Goal: Find specific page/section: Find specific page/section

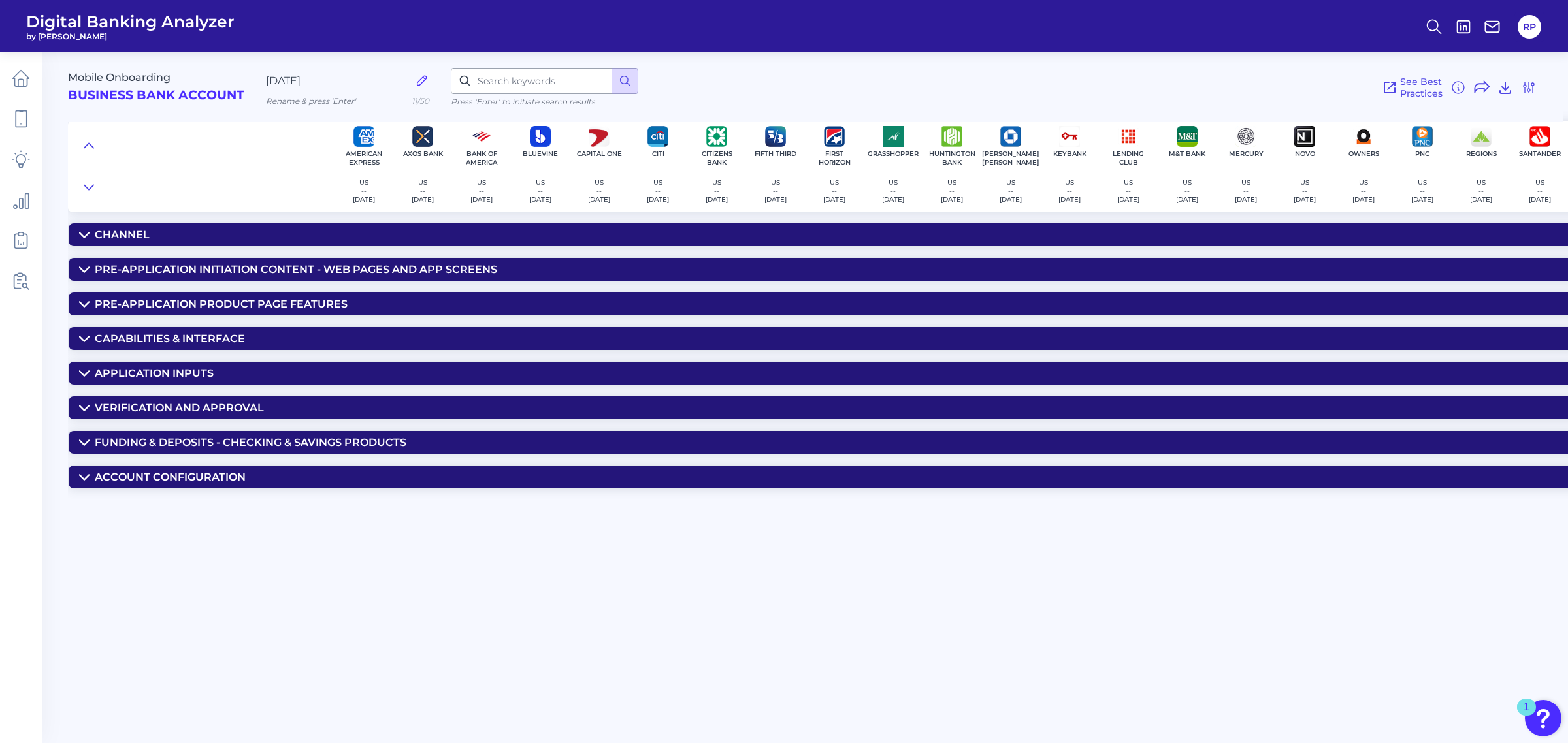
scroll to position [0, 413]
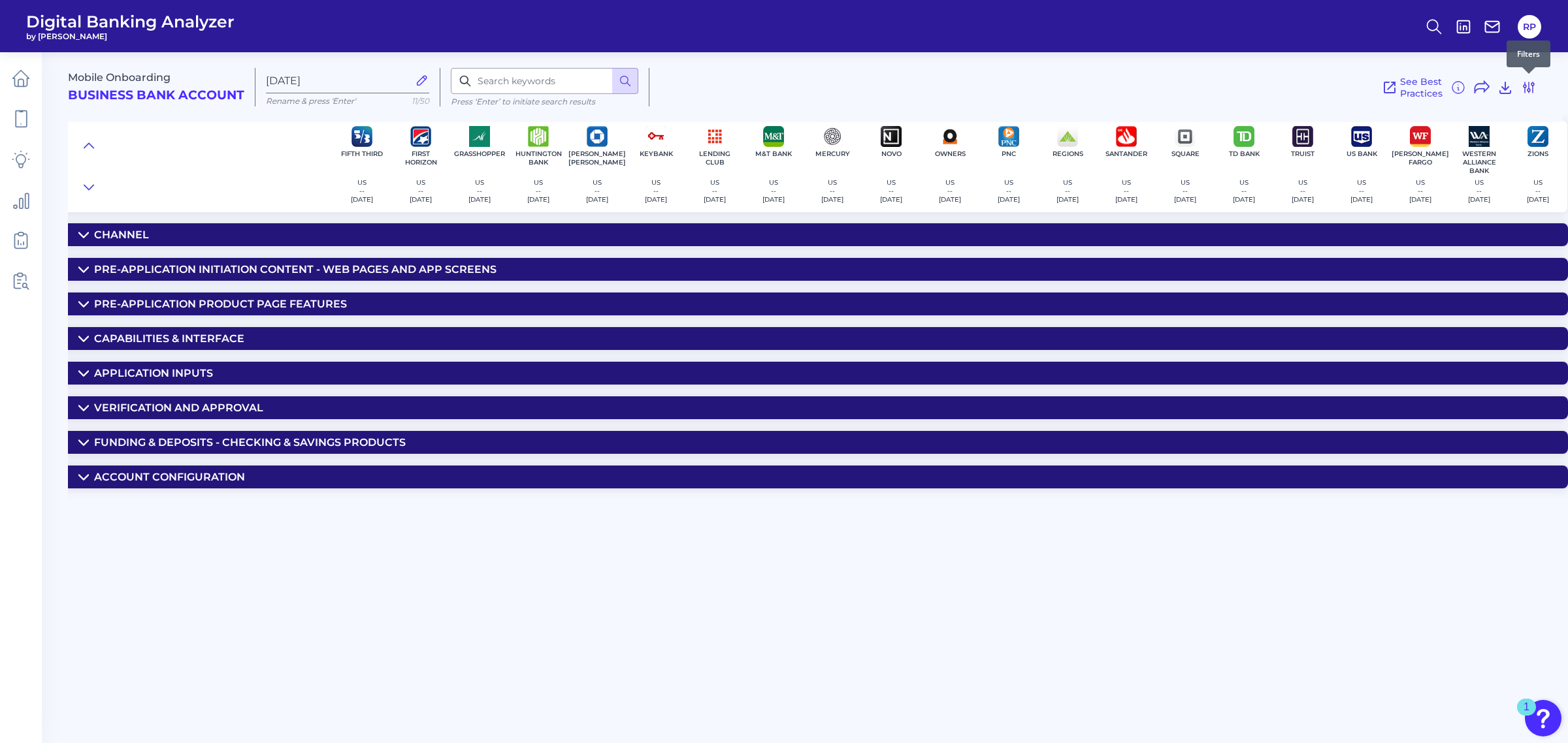
click at [1524, 86] on icon at bounding box center [1529, 87] width 16 height 16
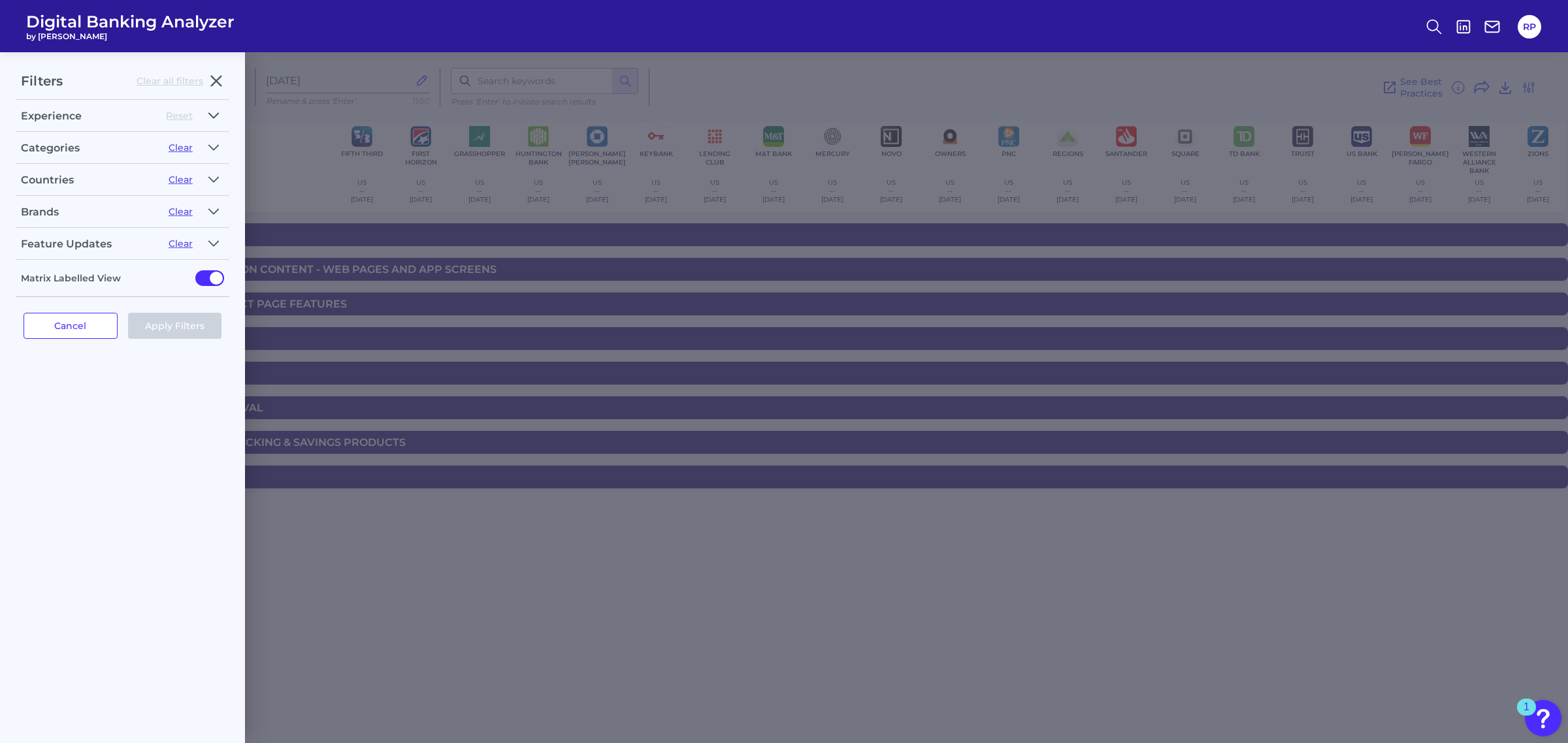
click at [209, 124] on button "button" at bounding box center [213, 116] width 21 height 21
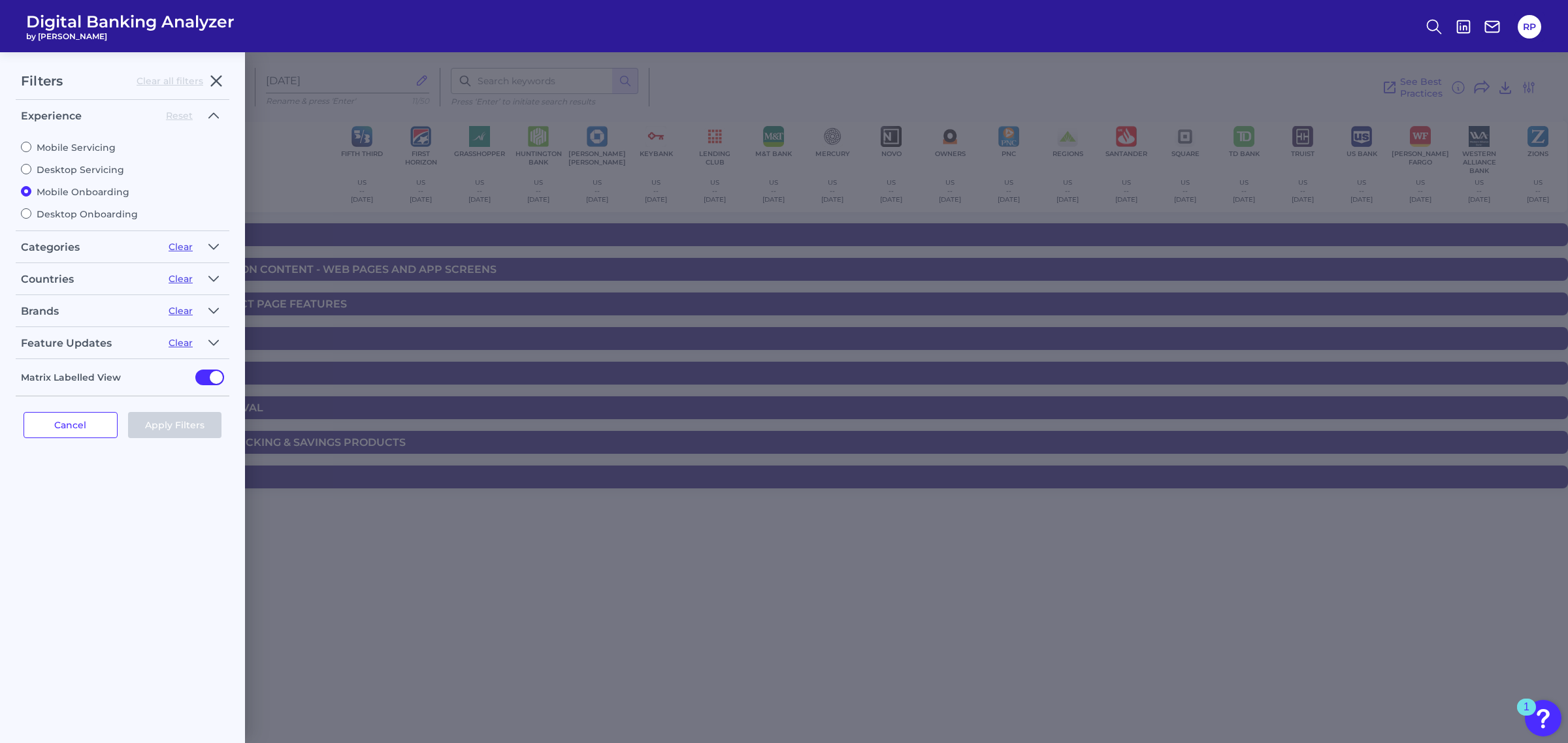
click at [82, 213] on label "Desktop Onboarding" at bounding box center [123, 214] width 203 height 12
click at [32, 213] on input "Desktop Onboarding" at bounding box center [26, 213] width 10 height 10
radio input "true"
radio input "false"
click at [165, 421] on button "Apply Filters" at bounding box center [175, 424] width 94 height 26
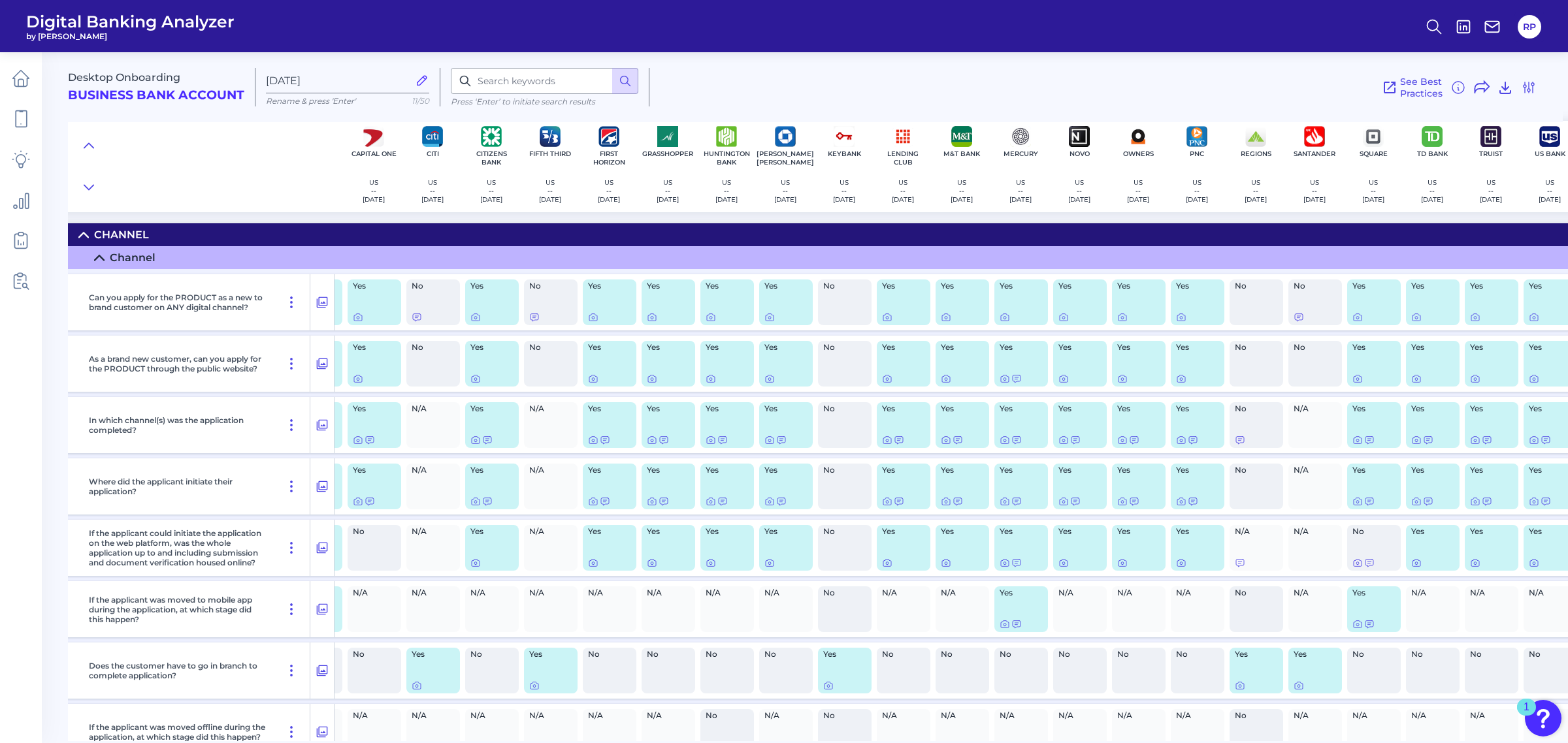
scroll to position [0, 113]
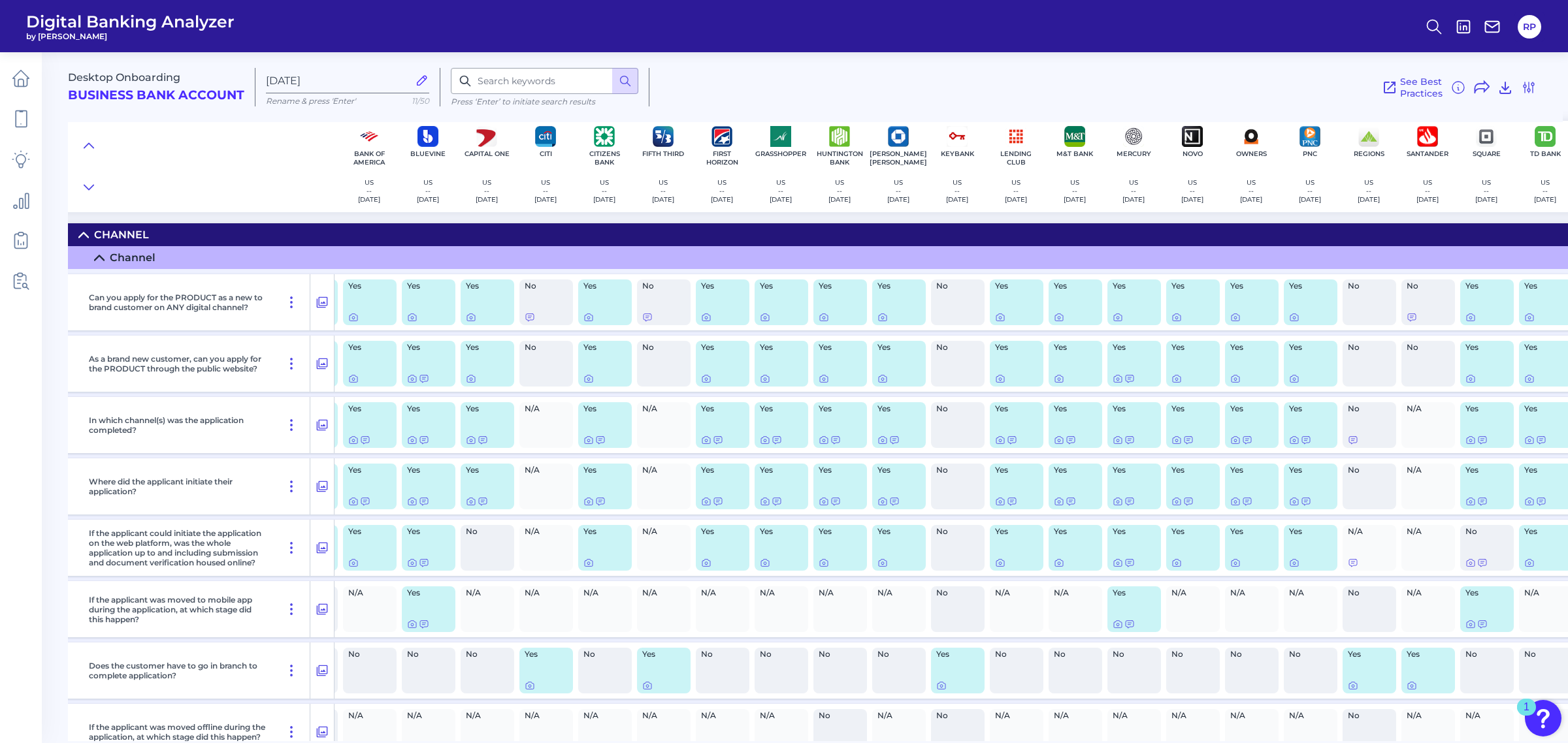
click at [587, 323] on div "Yes" at bounding box center [605, 302] width 54 height 46
click at [584, 312] on div at bounding box center [588, 309] width 13 height 13
click at [586, 319] on icon at bounding box center [588, 317] width 10 height 10
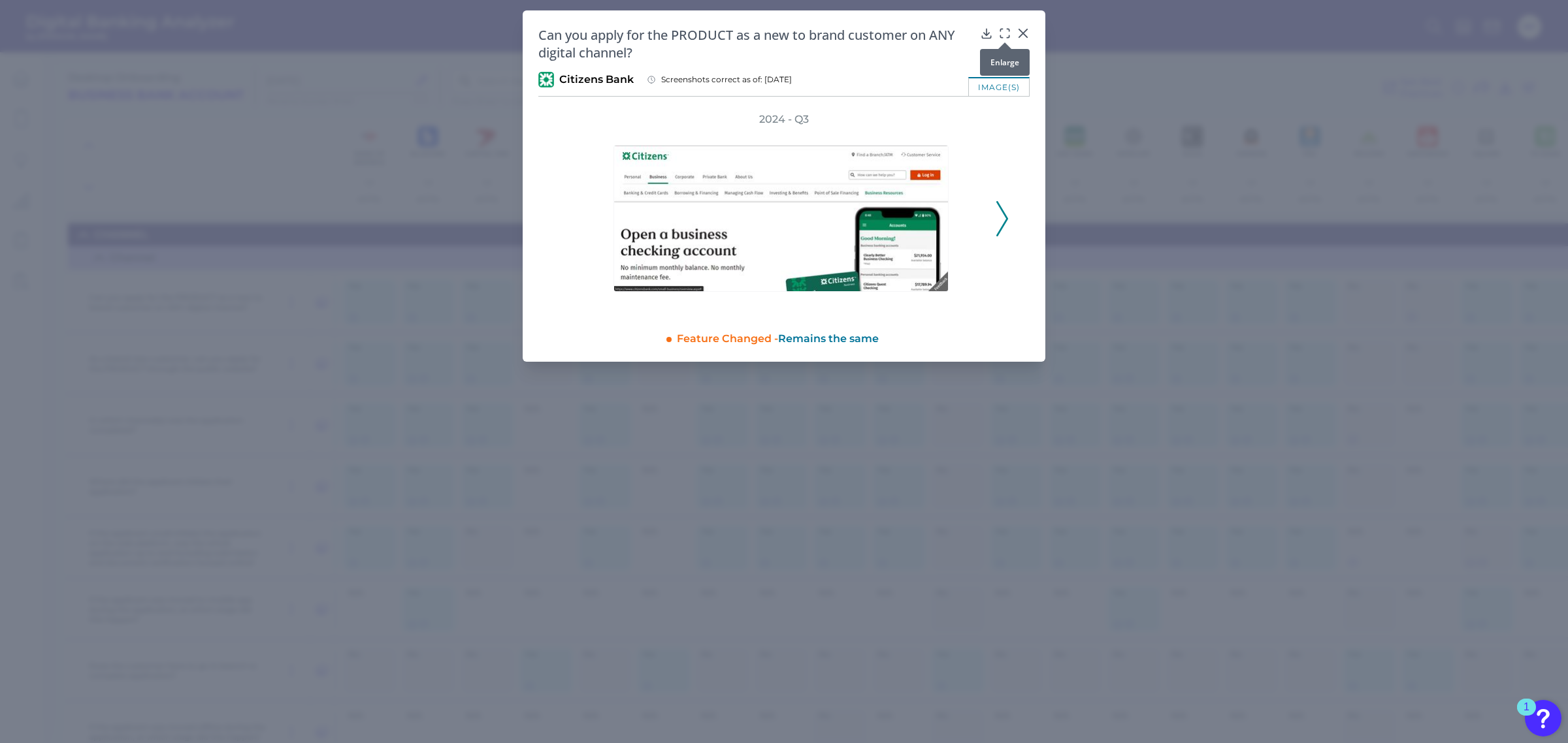
click at [1000, 31] on icon at bounding box center [1005, 33] width 13 height 13
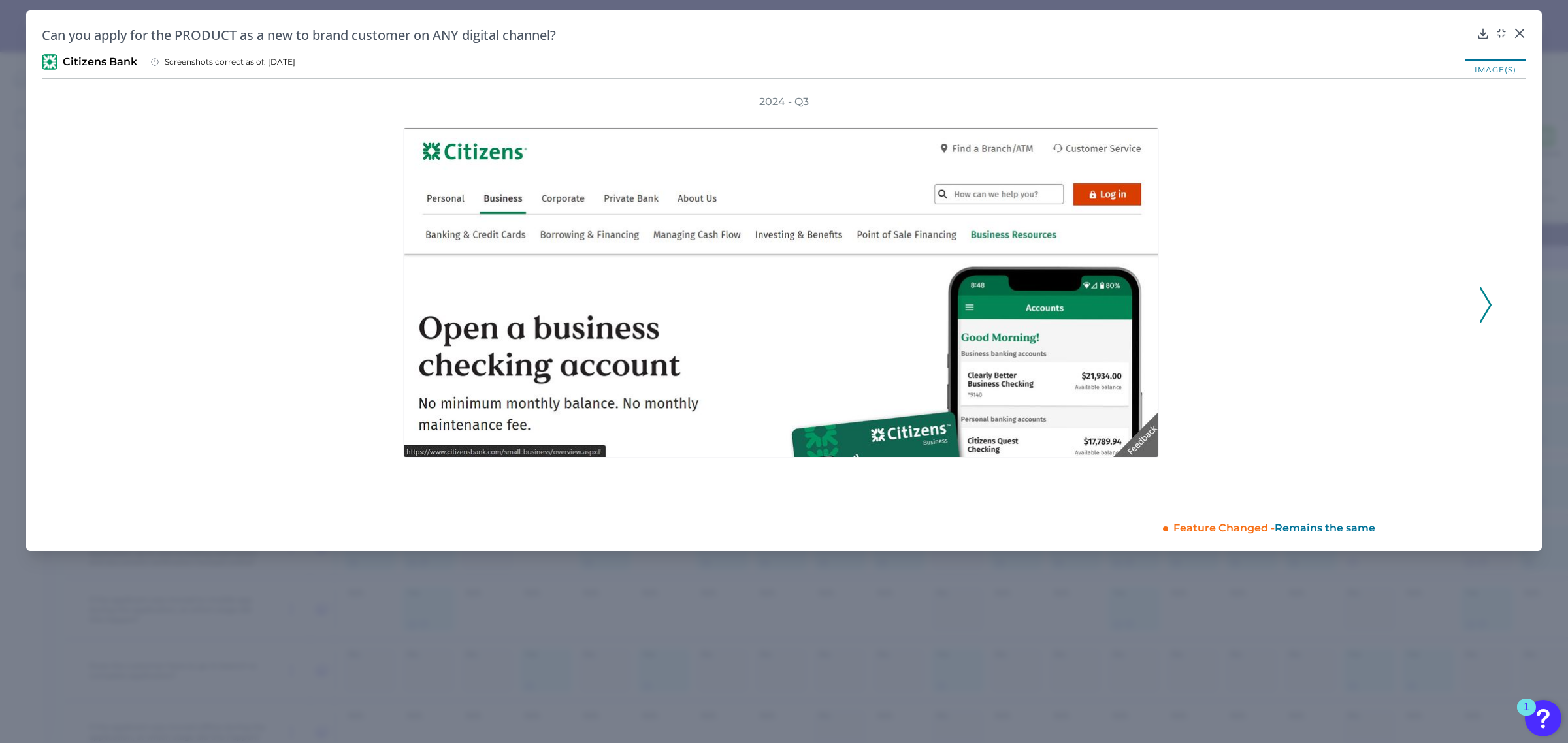
click at [1485, 301] on icon at bounding box center [1485, 305] width 12 height 35
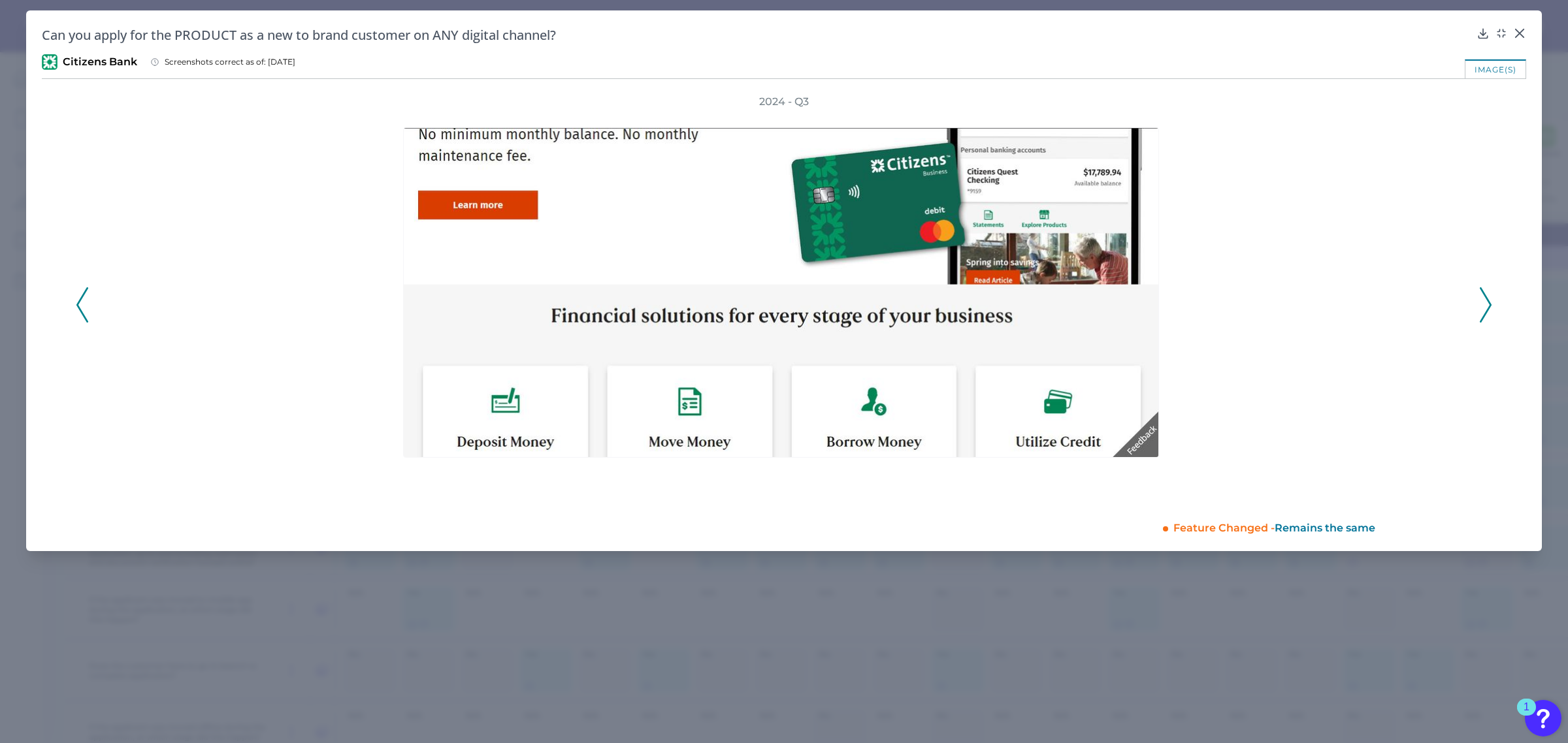
click at [1485, 301] on icon at bounding box center [1485, 305] width 12 height 35
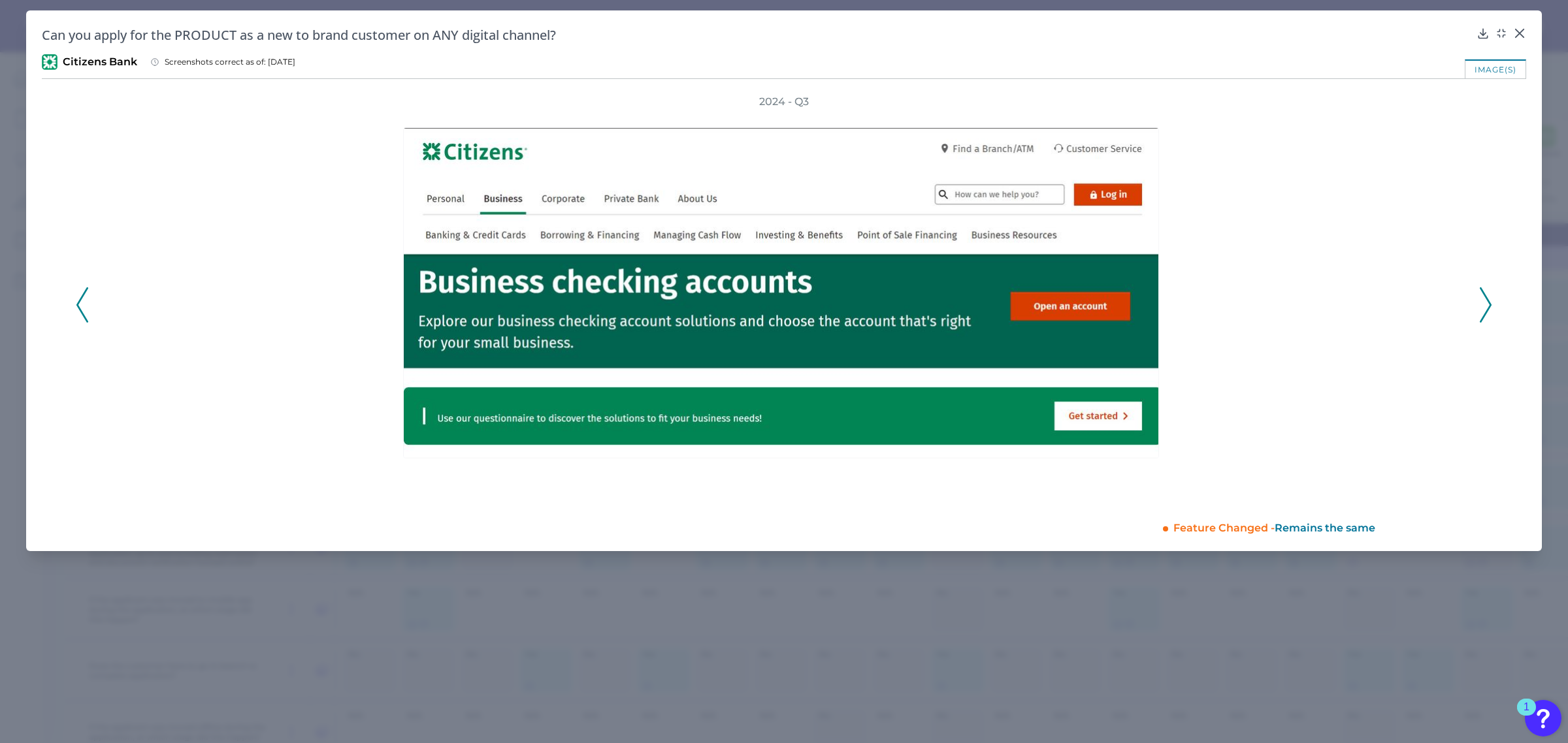
click at [1485, 301] on icon at bounding box center [1485, 305] width 12 height 35
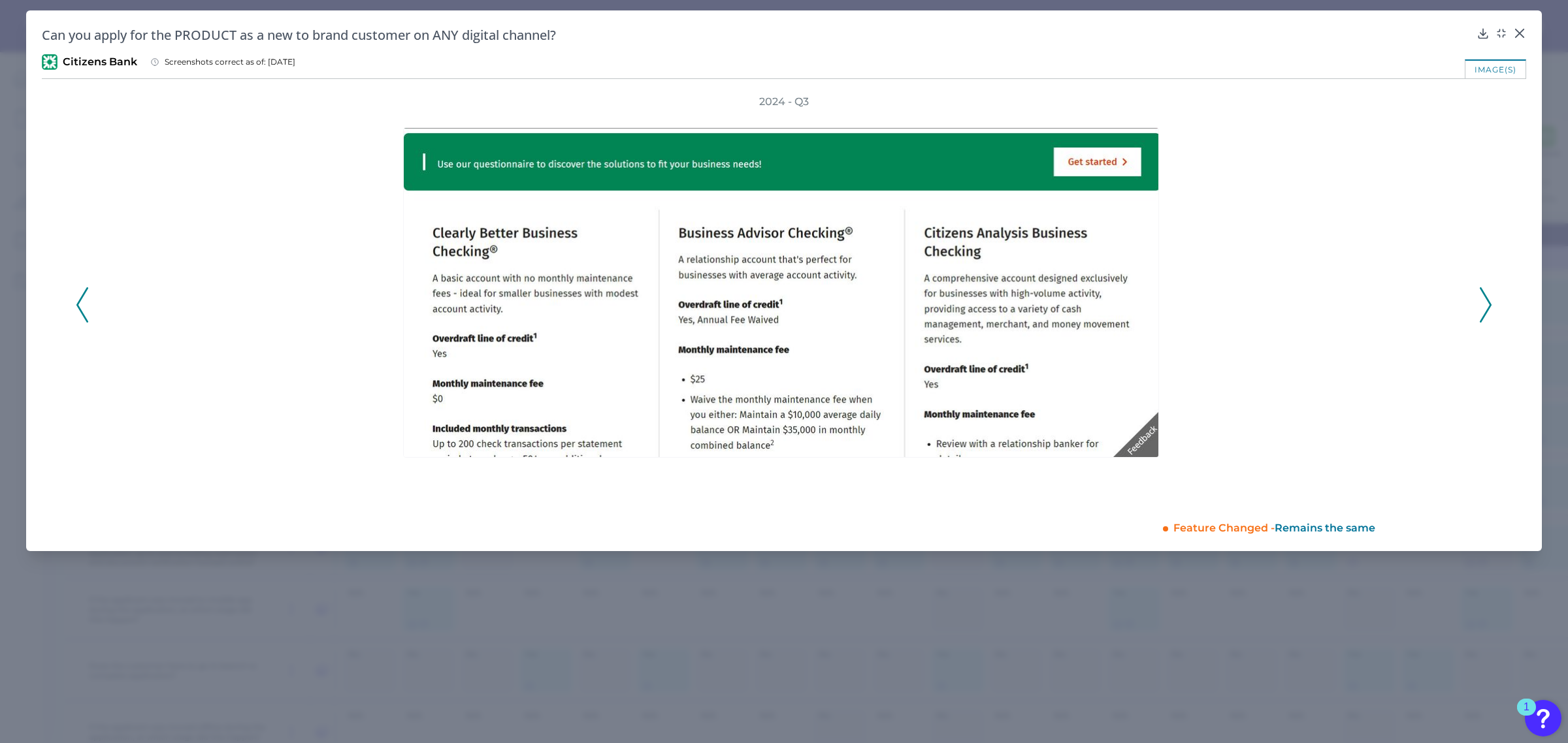
click at [1485, 301] on icon at bounding box center [1485, 305] width 12 height 35
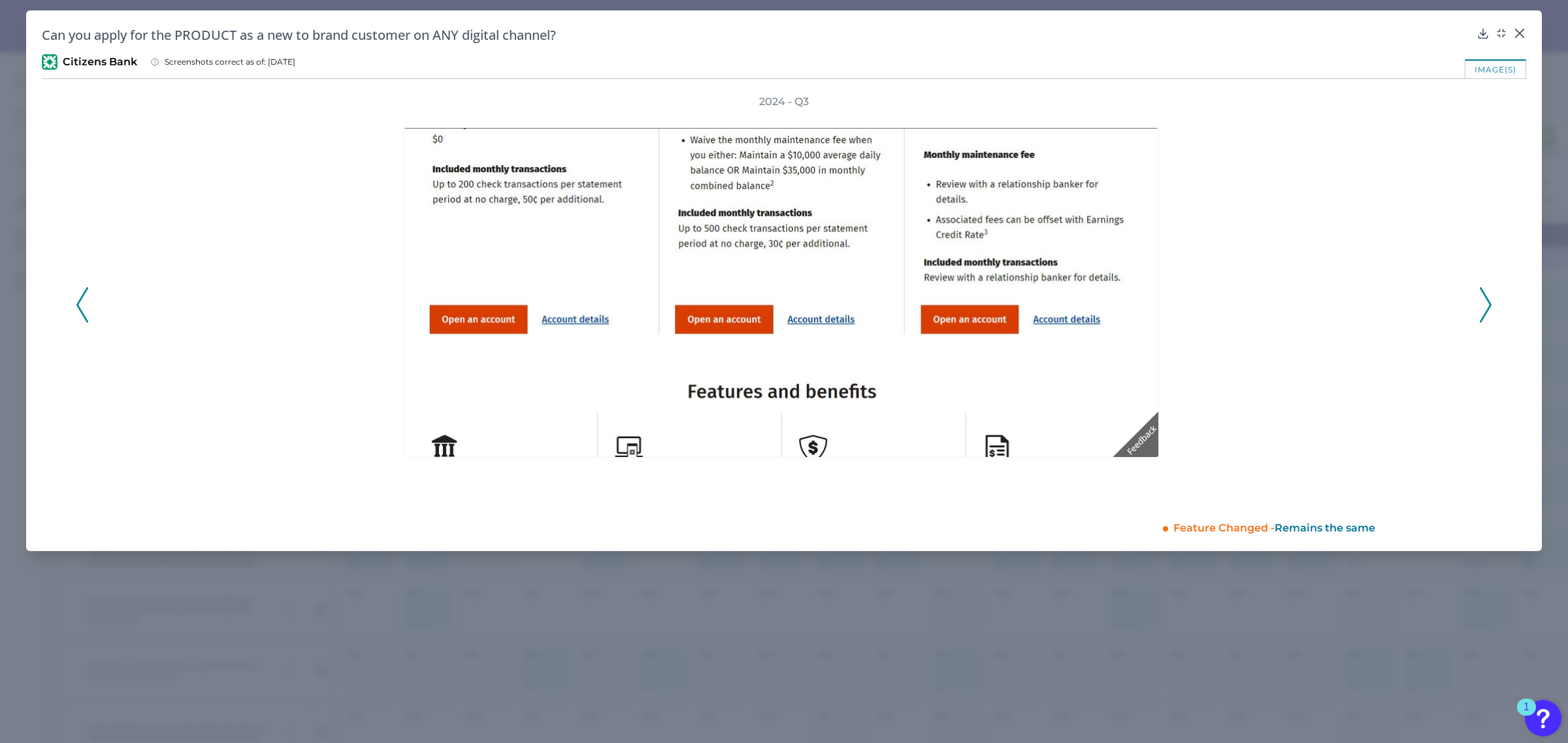
click at [1485, 301] on icon at bounding box center [1485, 305] width 12 height 35
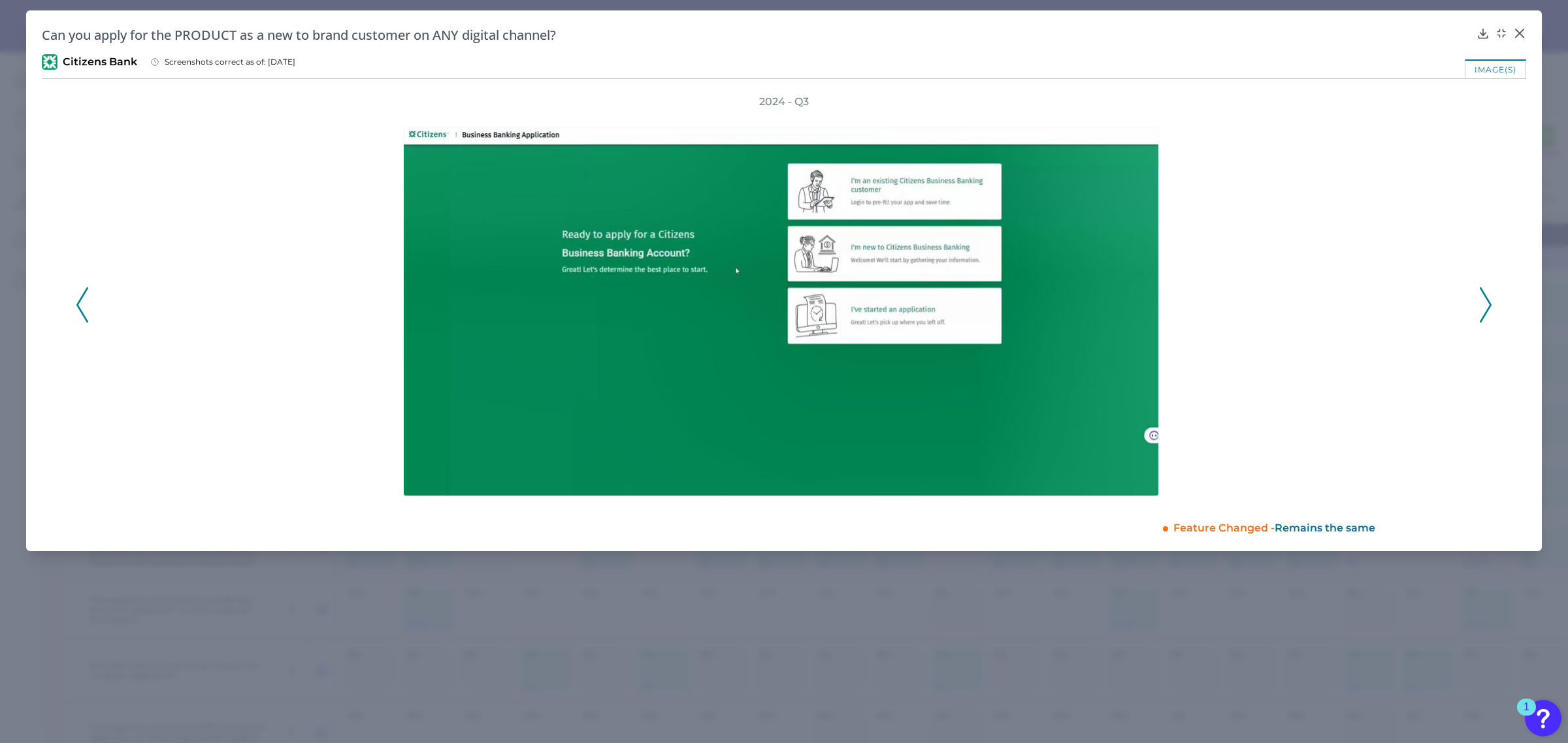
click at [1485, 301] on icon at bounding box center [1485, 305] width 12 height 35
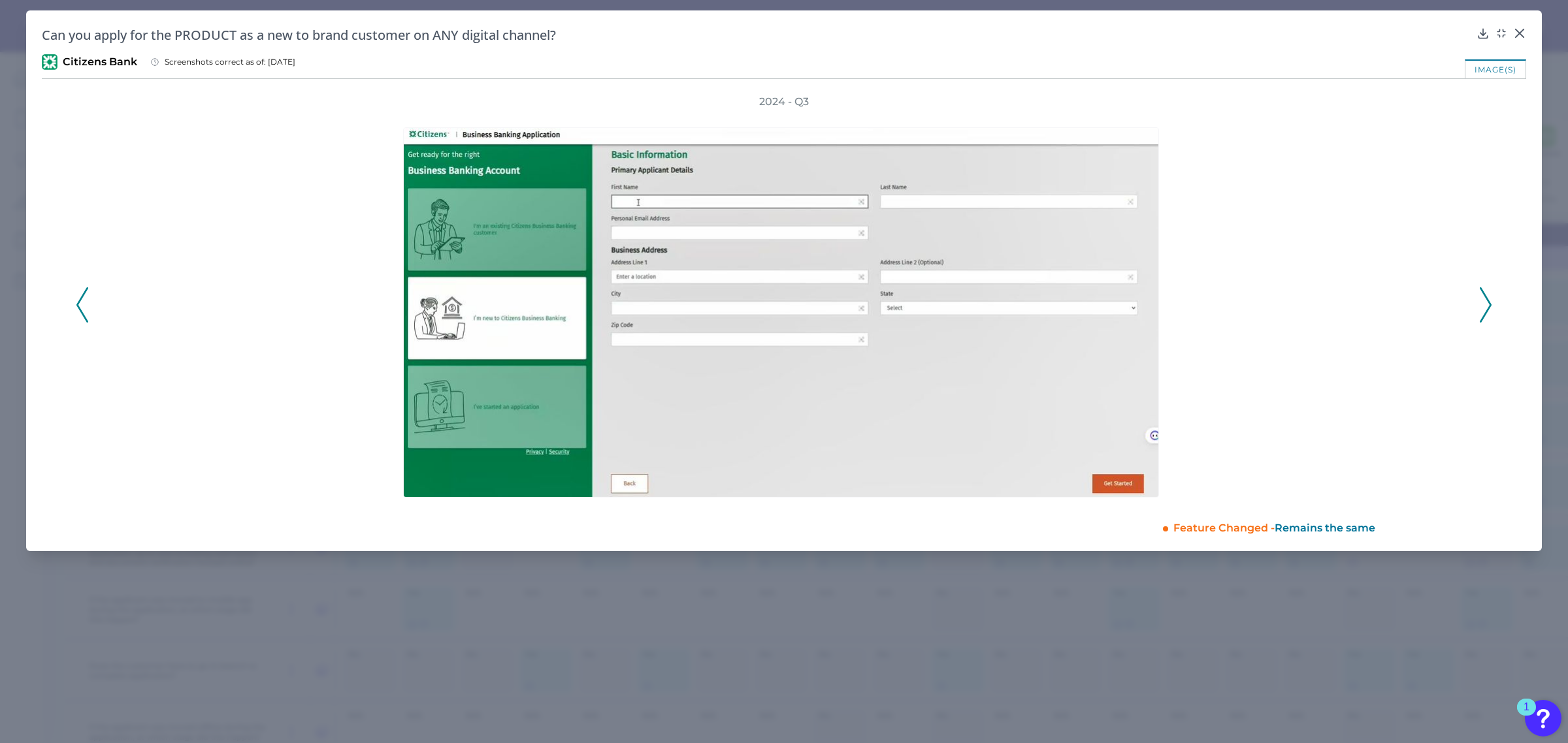
click at [1485, 301] on icon at bounding box center [1485, 305] width 12 height 35
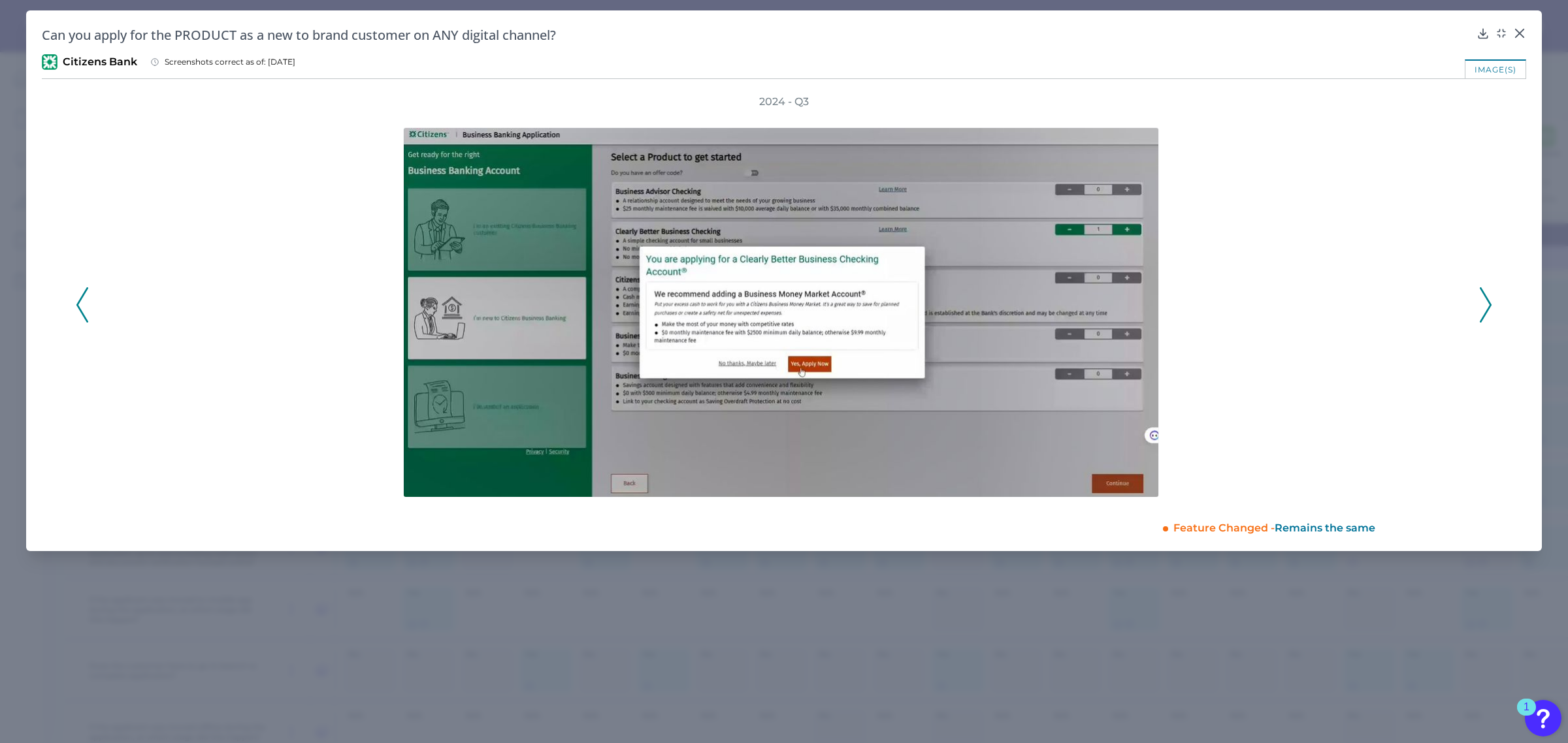
click at [1485, 301] on icon at bounding box center [1485, 305] width 12 height 35
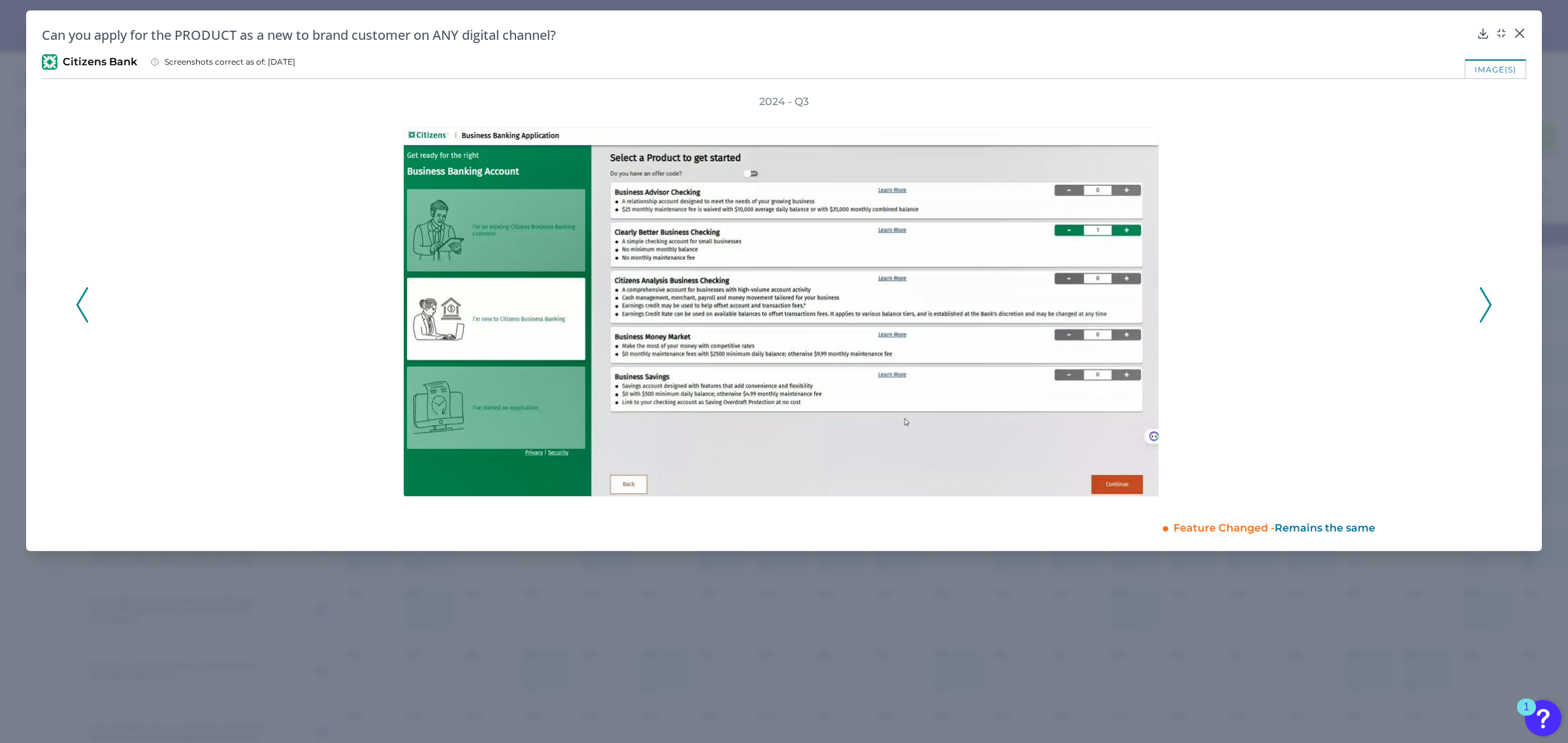
click at [1485, 301] on icon at bounding box center [1485, 305] width 12 height 35
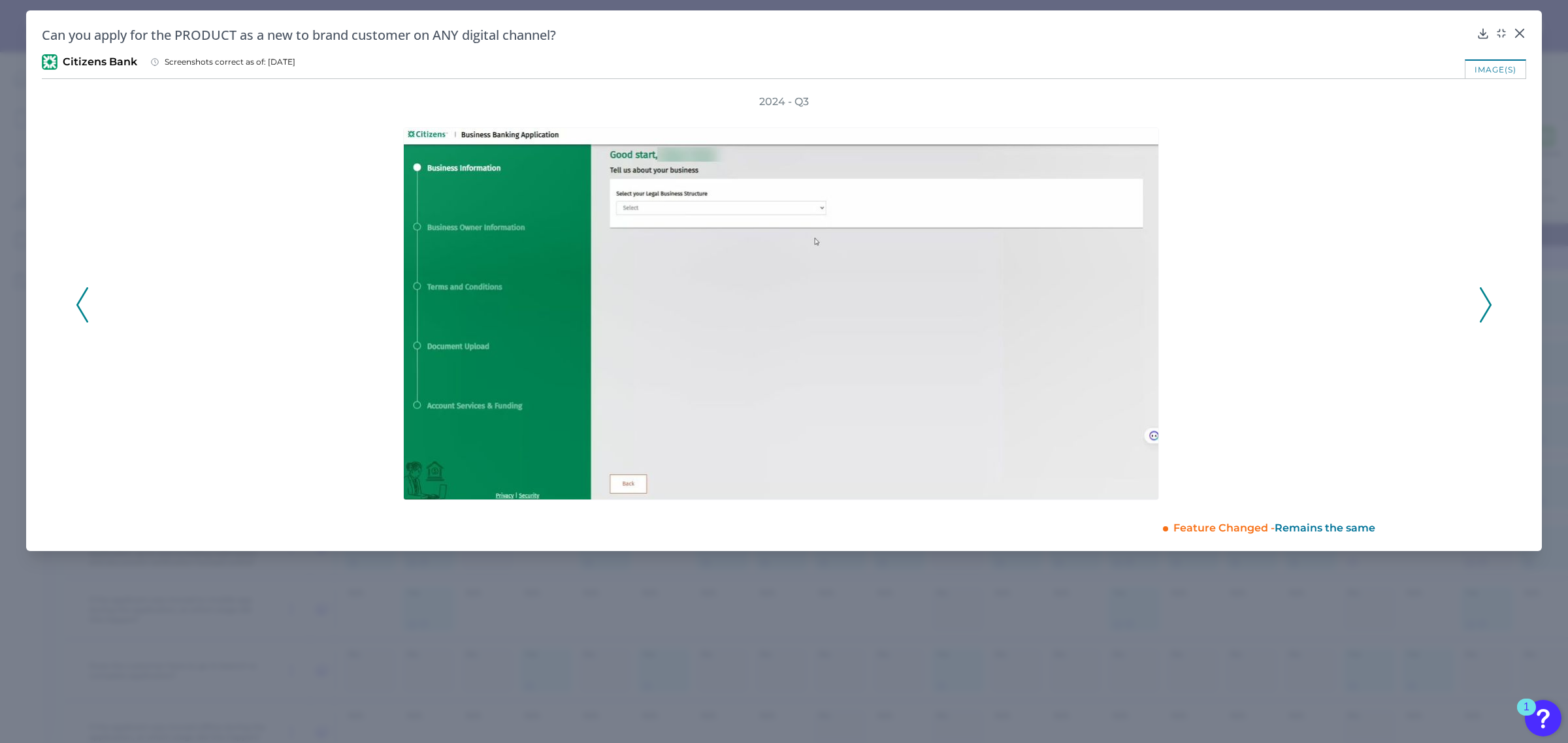
click at [1485, 301] on icon at bounding box center [1485, 305] width 12 height 35
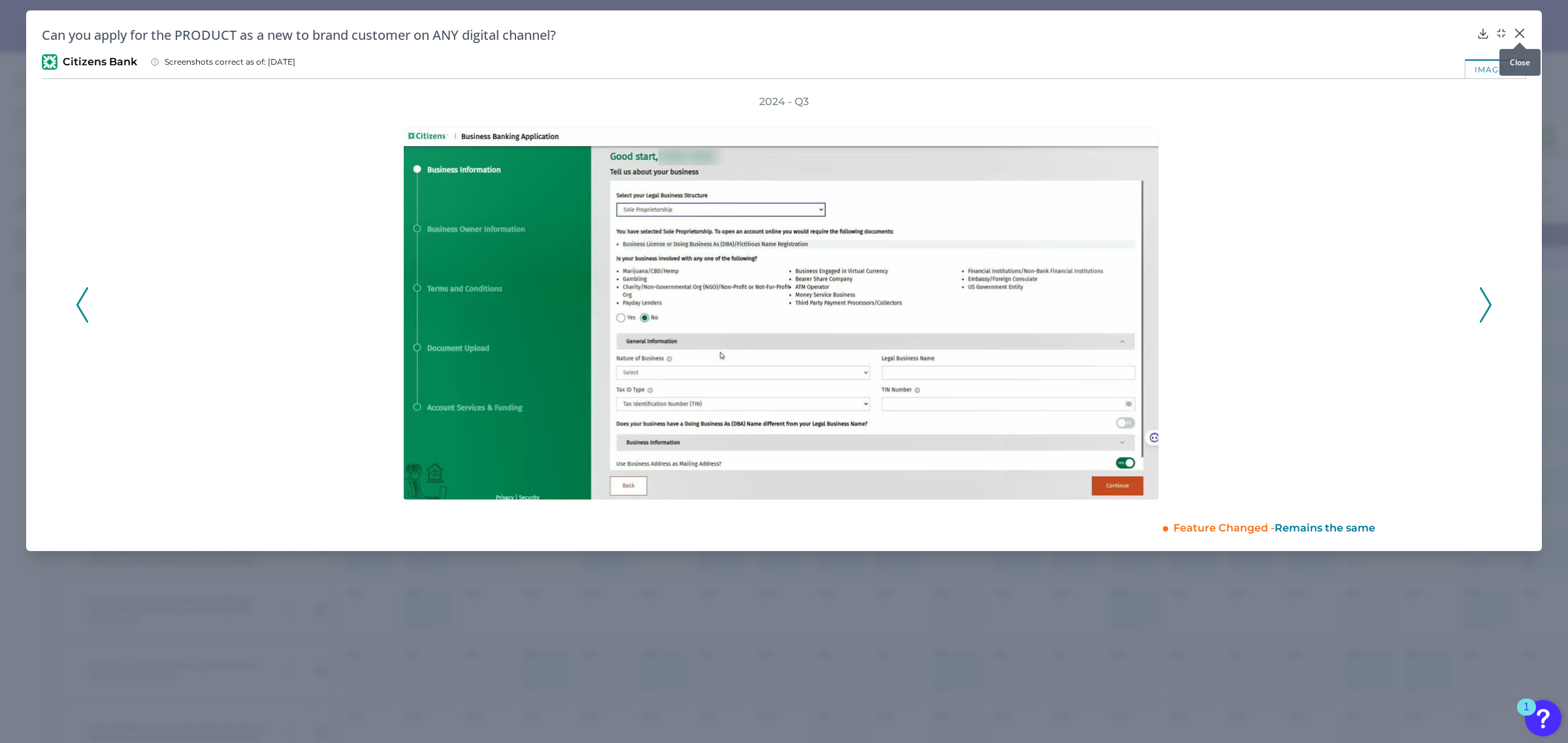
click at [1520, 33] on icon at bounding box center [1520, 33] width 8 height 8
